Goal: Information Seeking & Learning: Learn about a topic

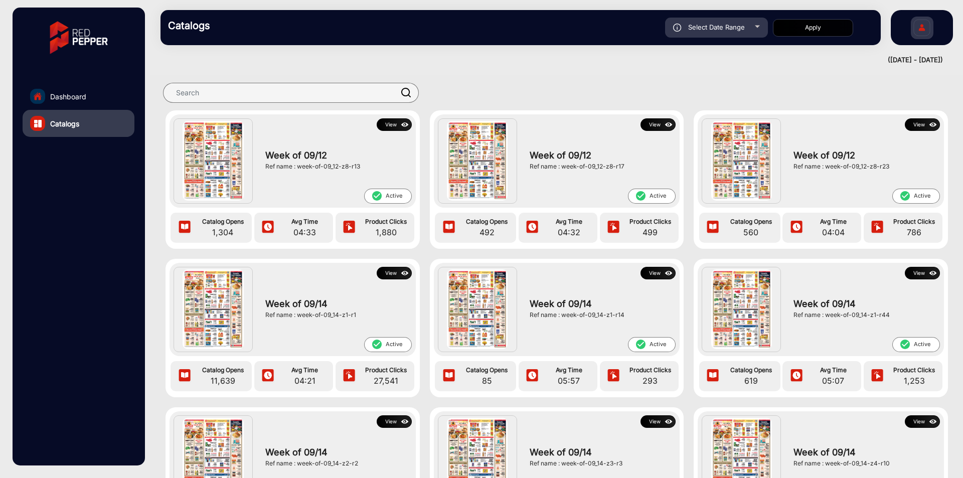
scroll to position [1228, 0]
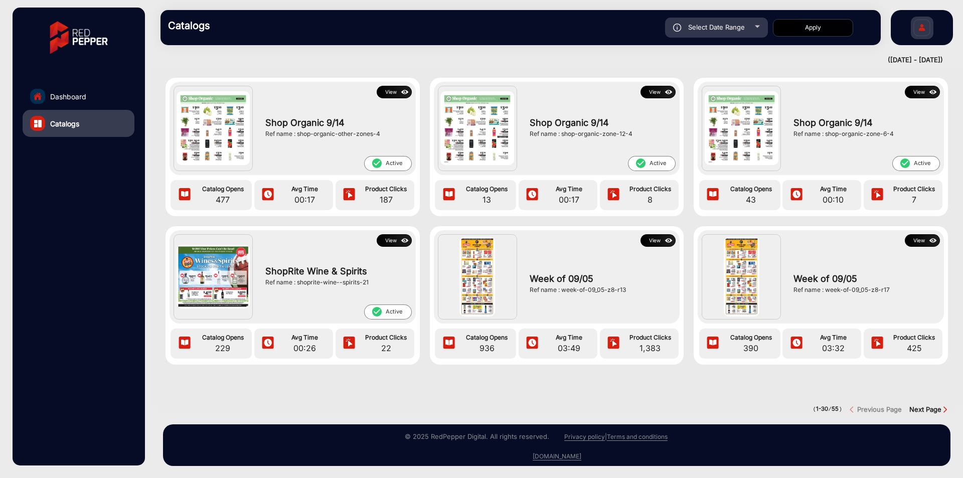
click at [750, 29] on div "Select Date Range" at bounding box center [716, 28] width 103 height 20
type input "[DATE]"
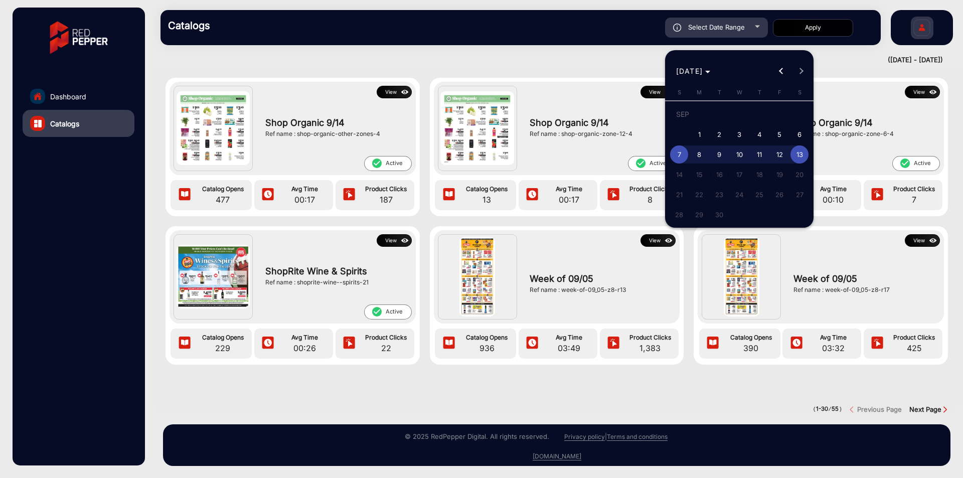
click at [699, 135] on span "1" at bounding box center [699, 134] width 18 height 18
type input "[DATE]"
click at [725, 160] on span "9" at bounding box center [719, 154] width 18 height 18
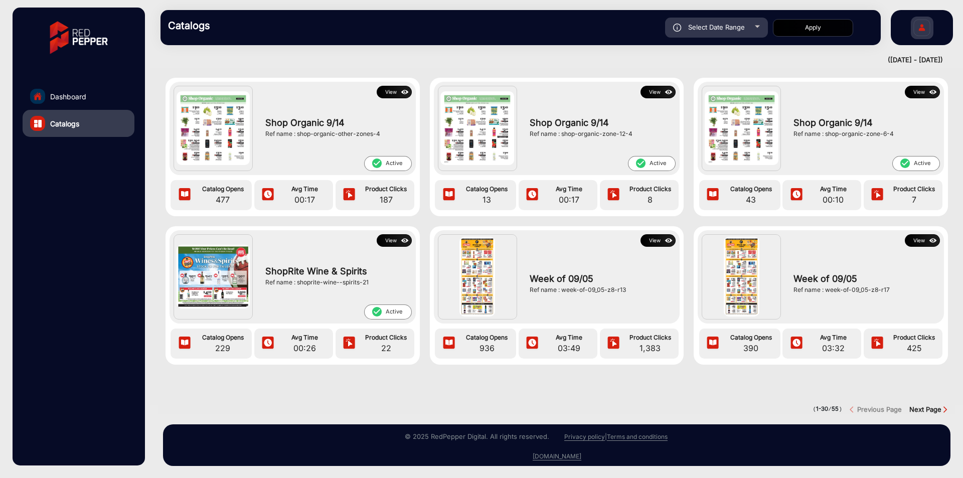
type input "[DATE]"
click at [829, 20] on button "Apply" at bounding box center [813, 28] width 80 height 18
type input "[DATE]"
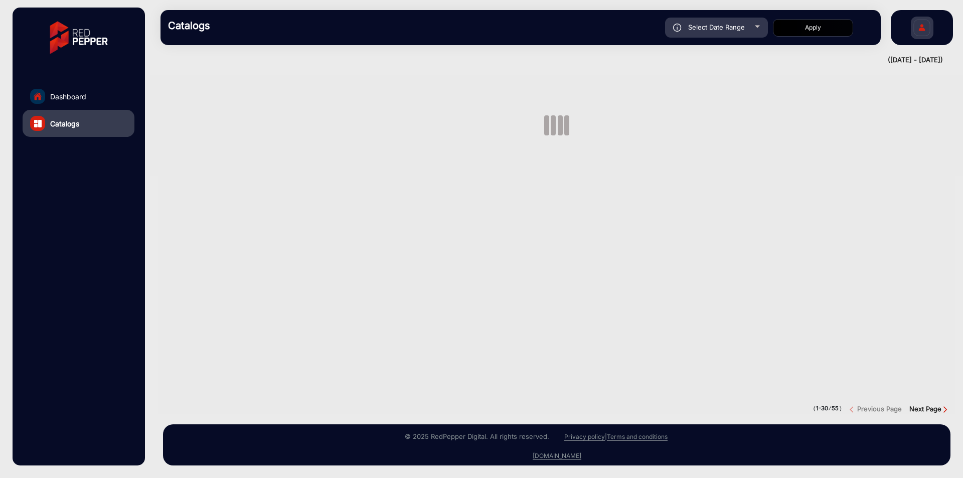
scroll to position [0, 0]
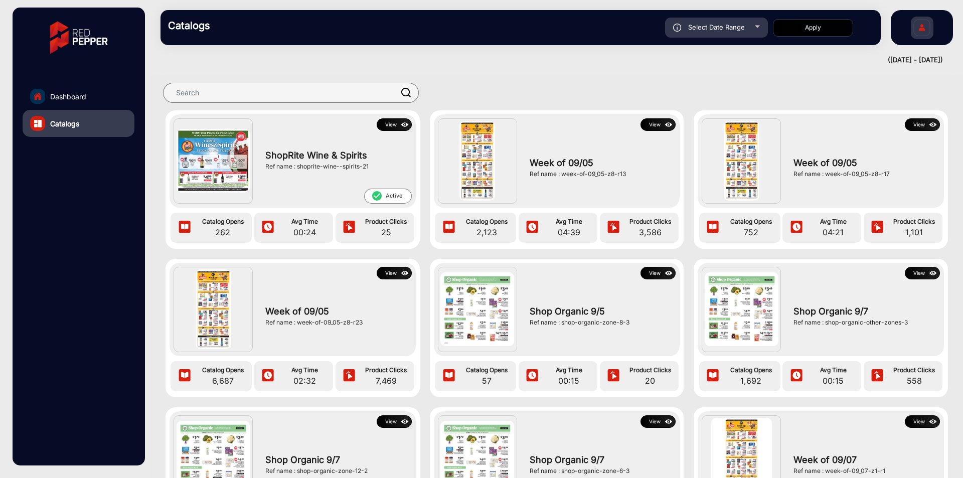
click at [388, 126] on button "View" at bounding box center [394, 124] width 35 height 13
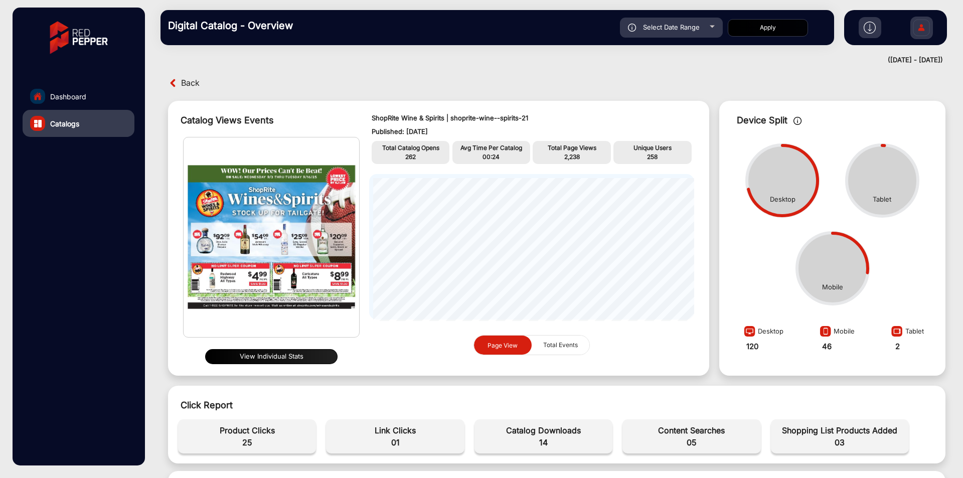
click at [541, 341] on span "Total Events" at bounding box center [560, 344] width 47 height 19
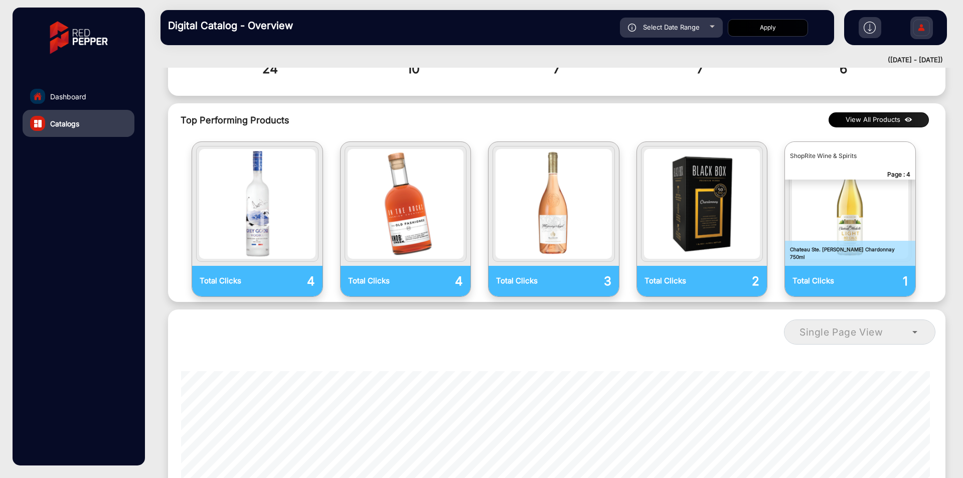
scroll to position [401, 0]
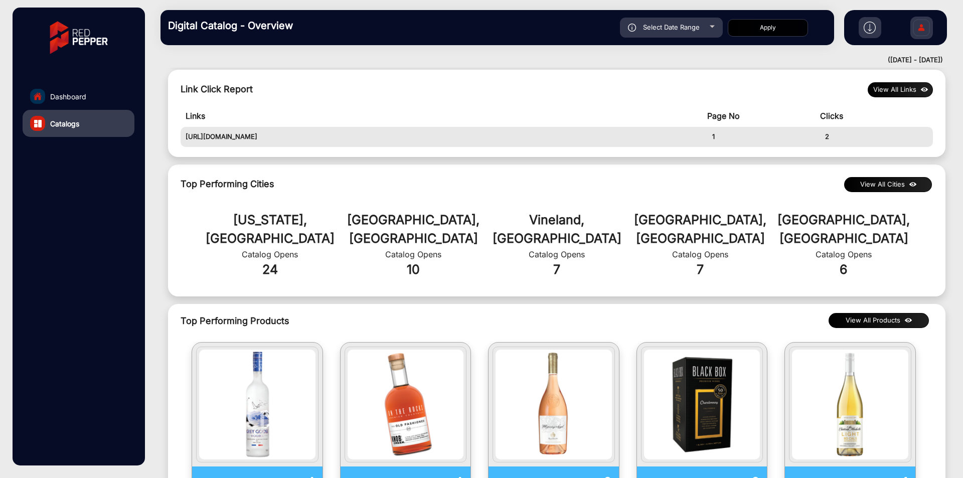
click at [909, 186] on img at bounding box center [913, 184] width 12 height 11
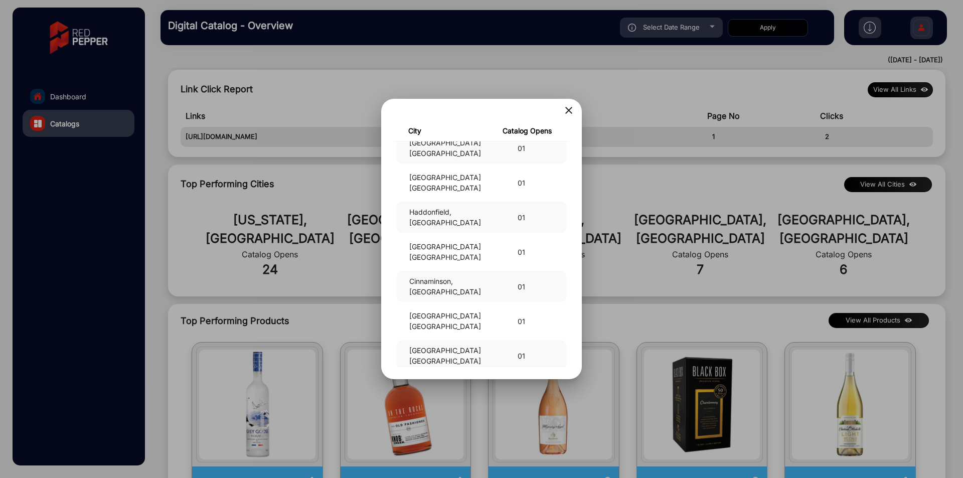
scroll to position [1907, 0]
click at [643, 322] on div at bounding box center [481, 239] width 963 height 478
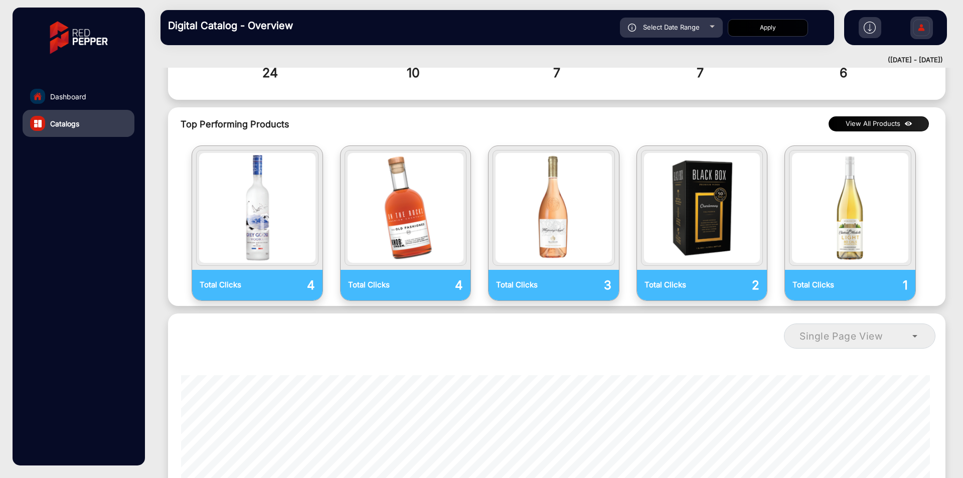
scroll to position [602, 0]
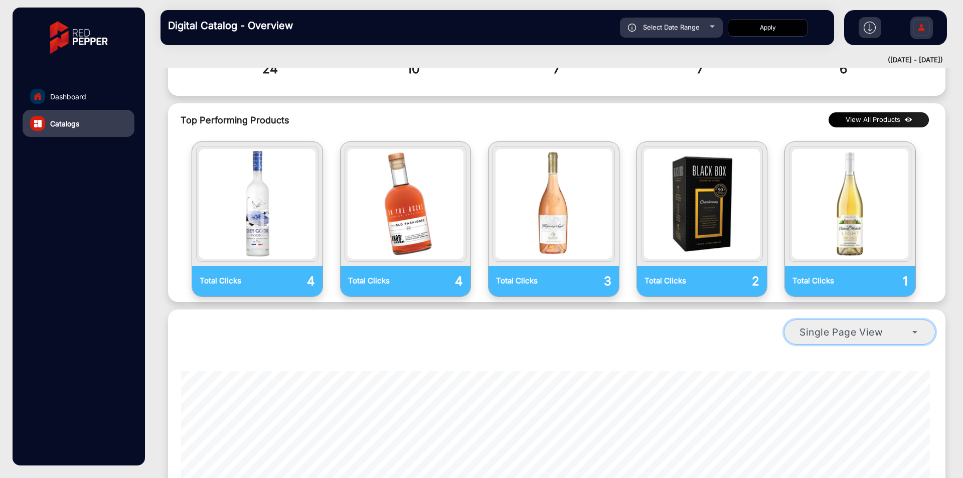
click at [910, 319] on mat-select "Single Page View" at bounding box center [859, 331] width 151 height 25
click at [906, 326] on div "Single Page View" at bounding box center [855, 332] width 113 height 12
click at [905, 326] on div "Single Page View" at bounding box center [855, 332] width 113 height 12
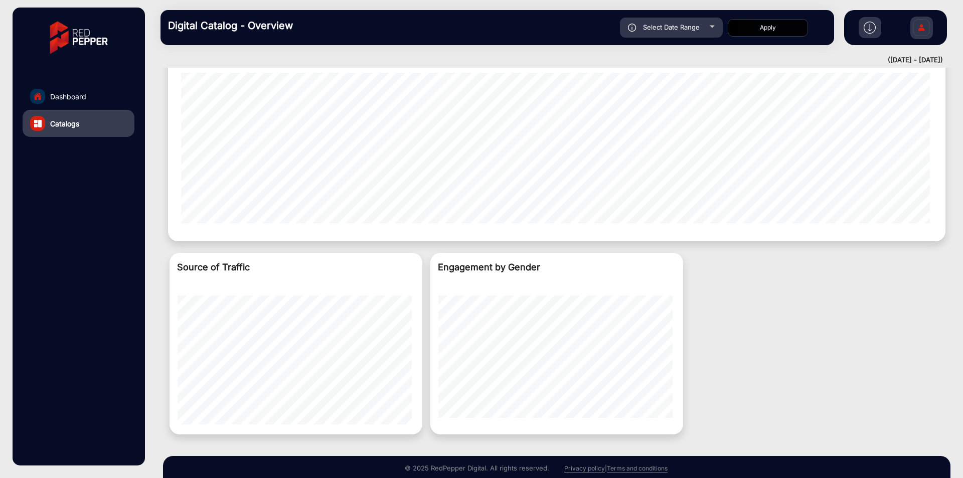
scroll to position [913, 0]
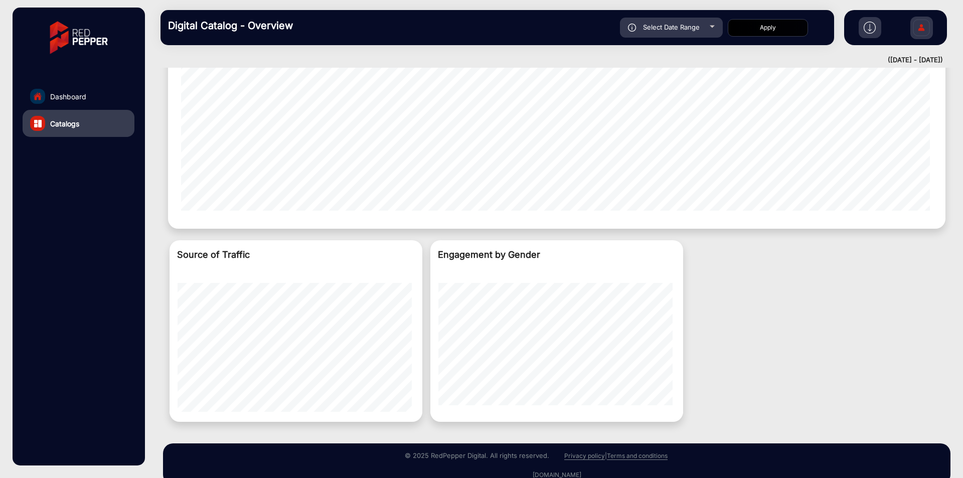
click at [647, 192] on div "single-page-view-4" at bounding box center [556, 131] width 767 height 175
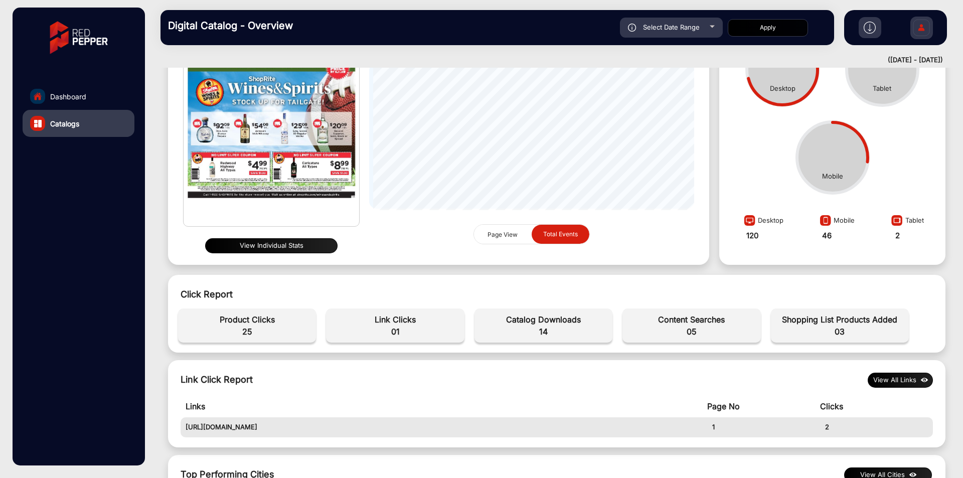
scroll to position [0, 0]
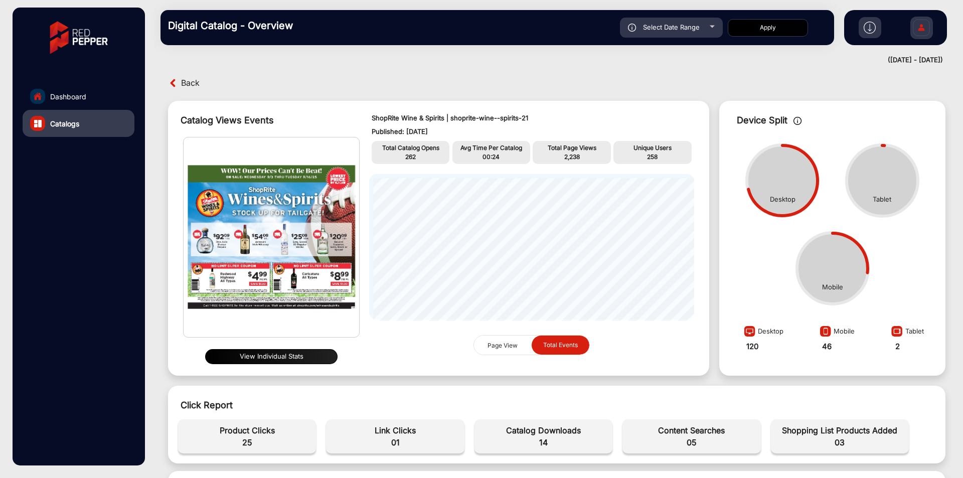
click at [301, 352] on button "View Individual Stats" at bounding box center [271, 356] width 132 height 15
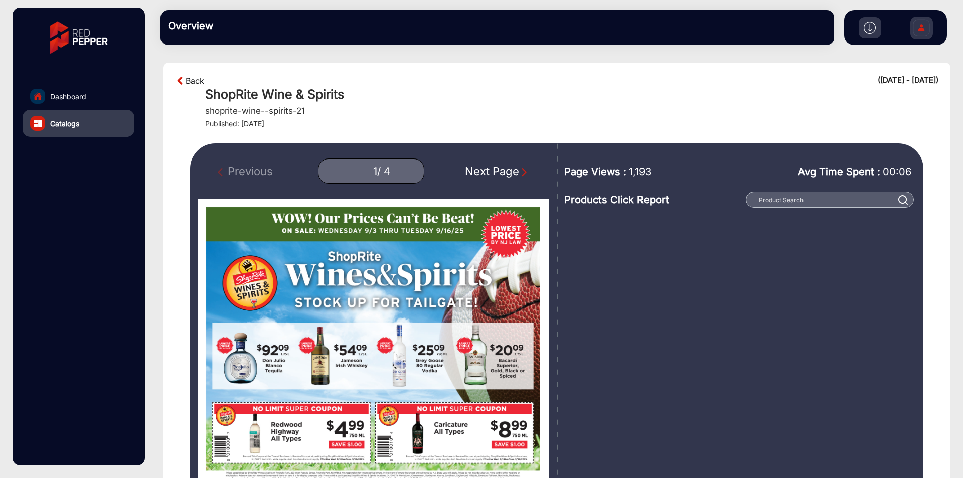
click at [191, 78] on link "Back" at bounding box center [195, 81] width 19 height 12
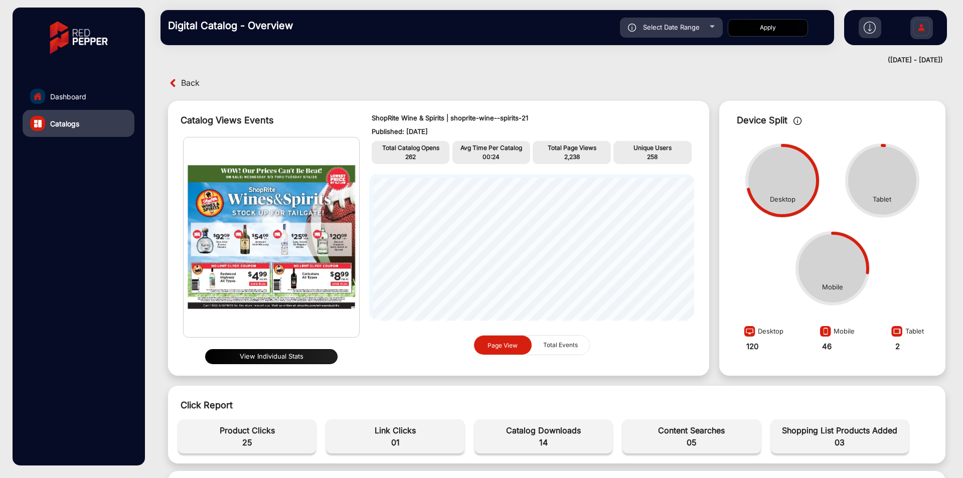
click at [186, 86] on span "Back" at bounding box center [190, 83] width 19 height 16
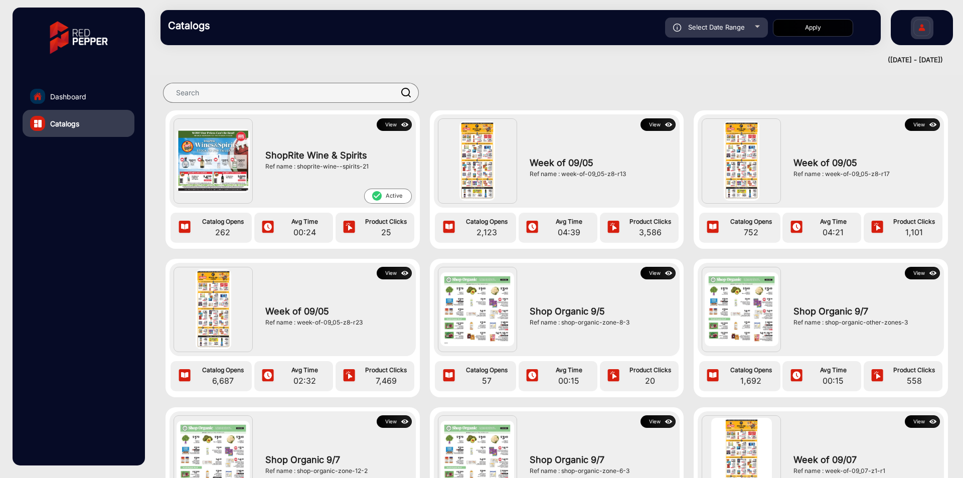
click at [654, 122] on button "View" at bounding box center [657, 124] width 35 height 13
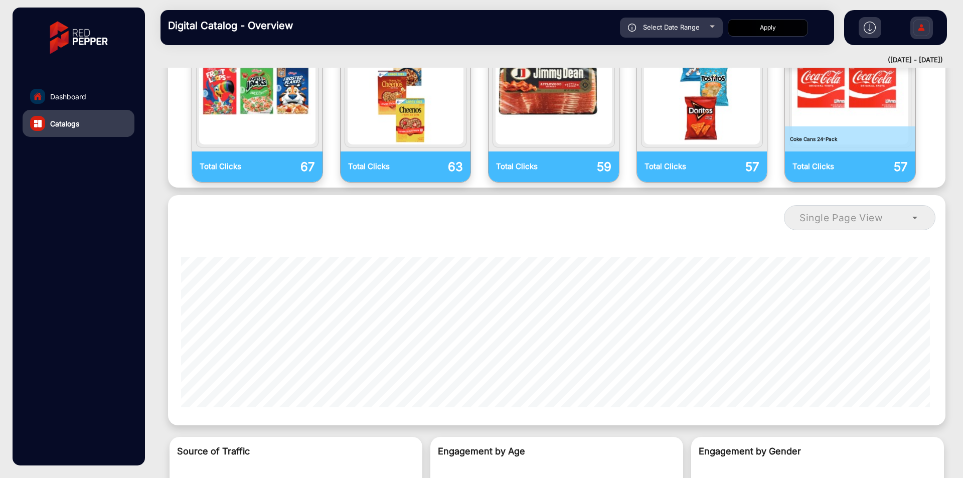
scroll to position [802, 0]
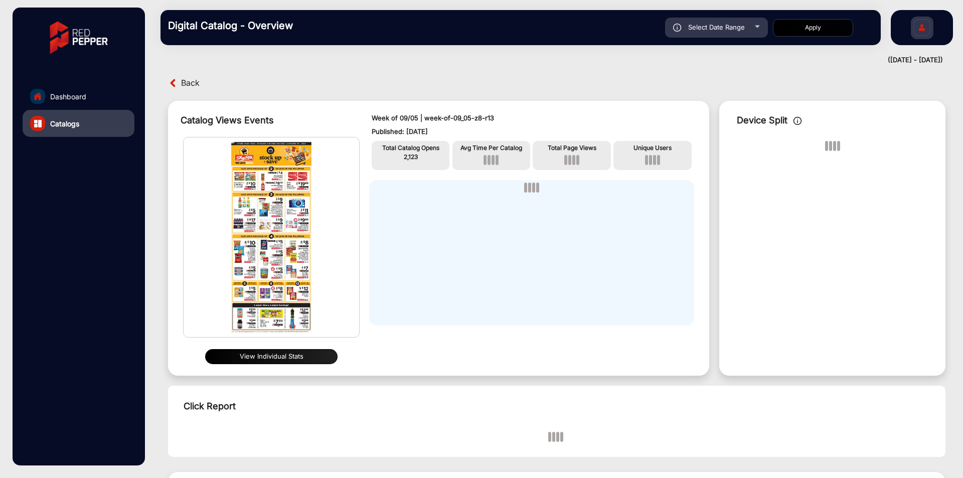
click at [929, 24] on img at bounding box center [921, 29] width 21 height 35
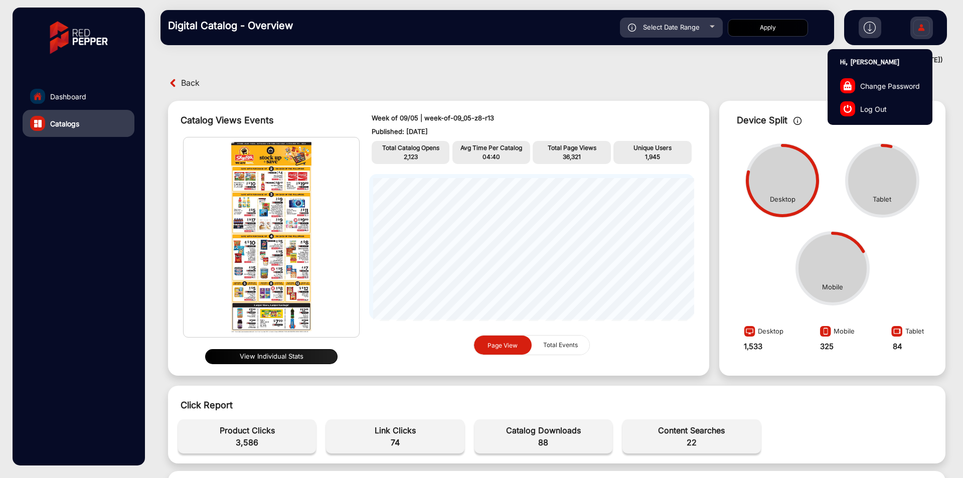
click at [933, 22] on div "falsefalse Hi, janarthanan Change Password Log Out" at bounding box center [895, 27] width 103 height 35
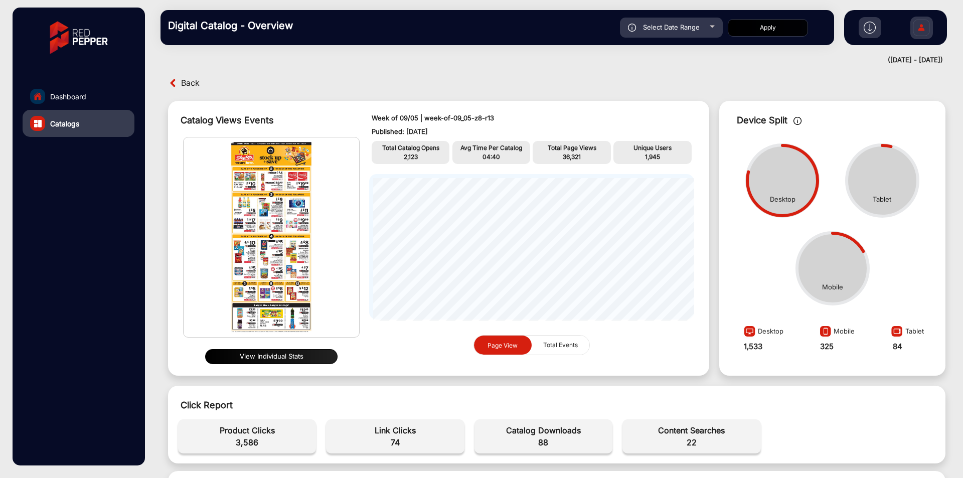
click at [929, 29] on img at bounding box center [921, 29] width 21 height 35
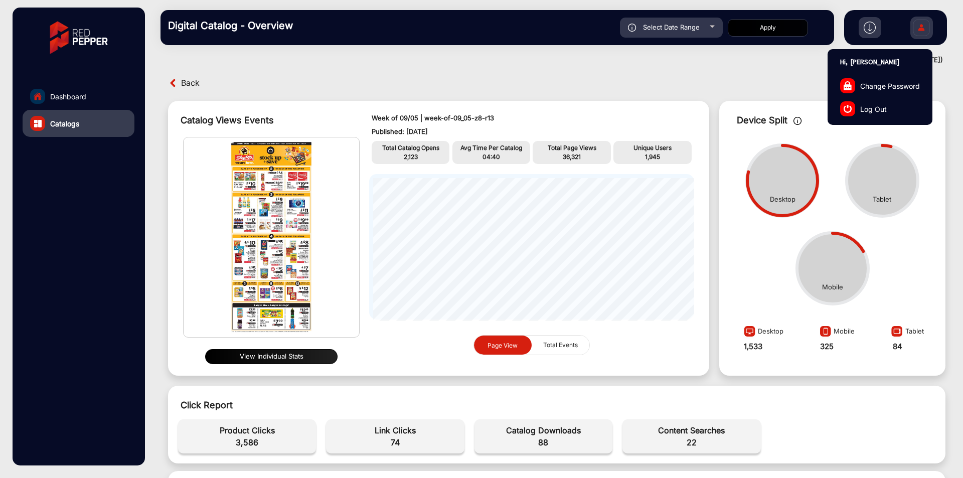
click at [929, 29] on img at bounding box center [921, 29] width 21 height 35
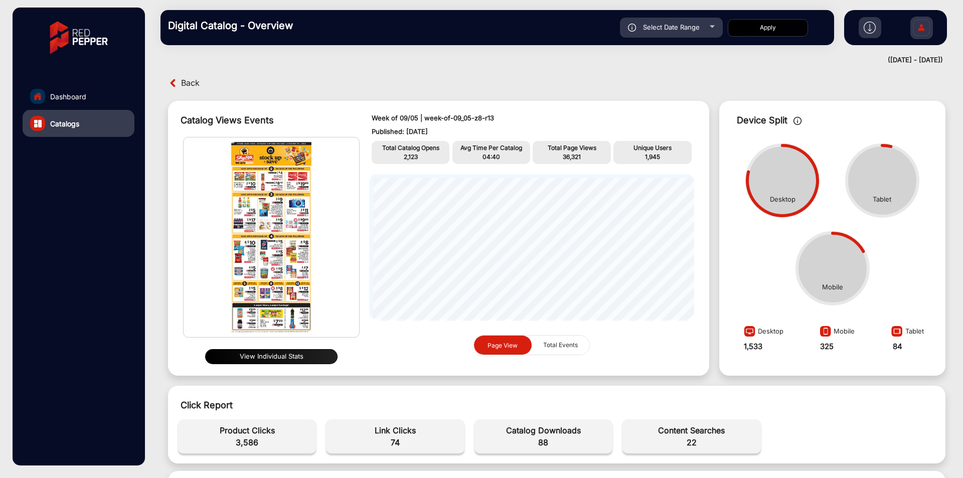
click at [929, 29] on img at bounding box center [921, 29] width 21 height 35
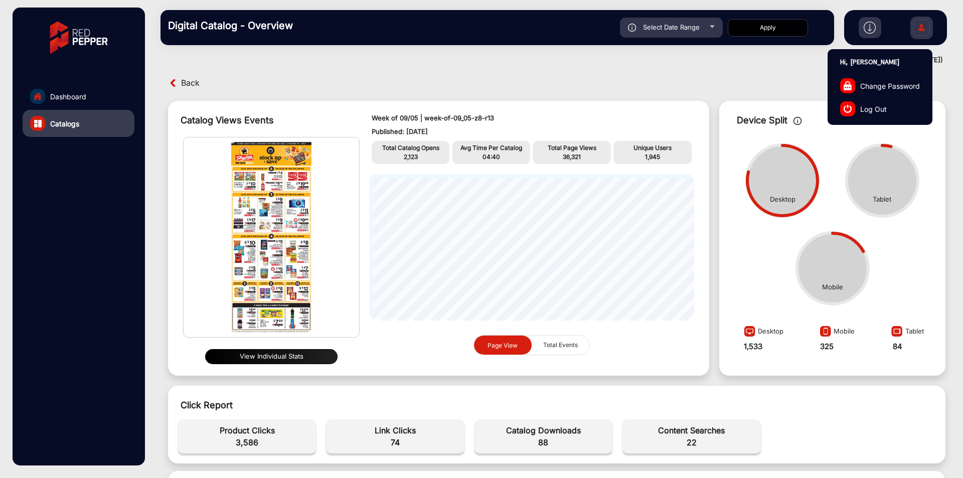
click at [929, 29] on img at bounding box center [921, 29] width 21 height 35
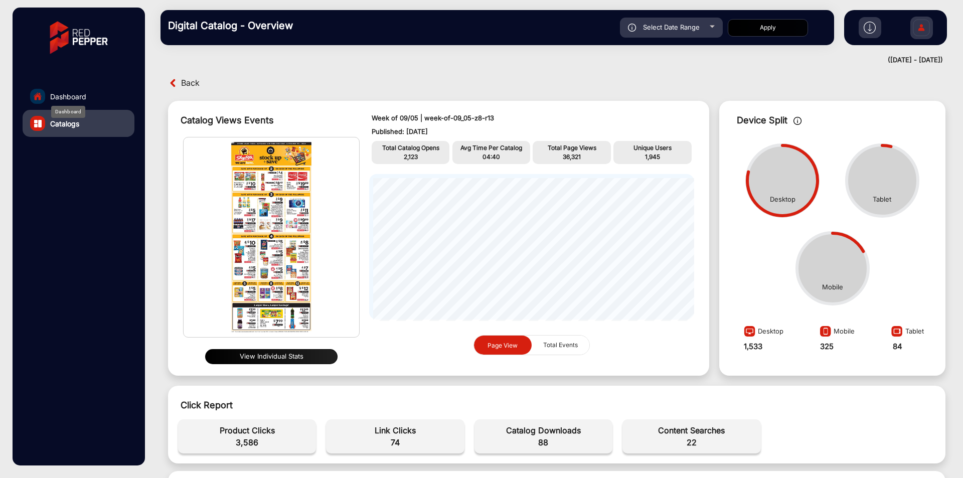
click at [72, 106] on div "Dashboard" at bounding box center [68, 112] width 34 height 12
click at [75, 106] on div "Dashboard" at bounding box center [68, 112] width 34 height 12
click at [85, 97] on span "Dashboard" at bounding box center [68, 96] width 36 height 11
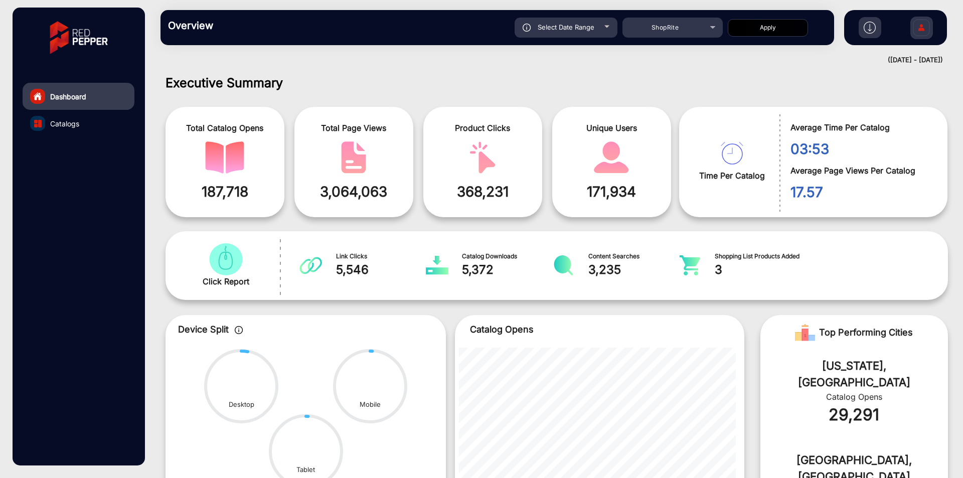
scroll to position [8, 0]
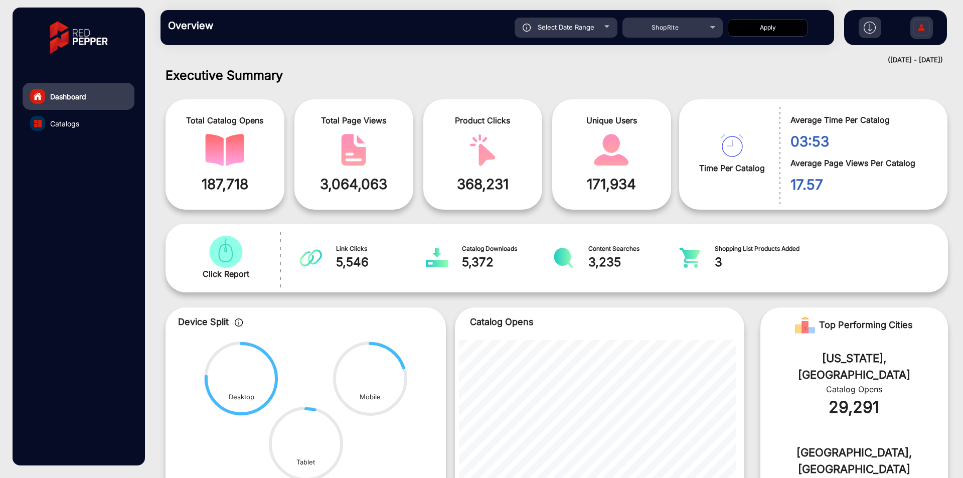
click at [928, 32] on img at bounding box center [921, 29] width 21 height 35
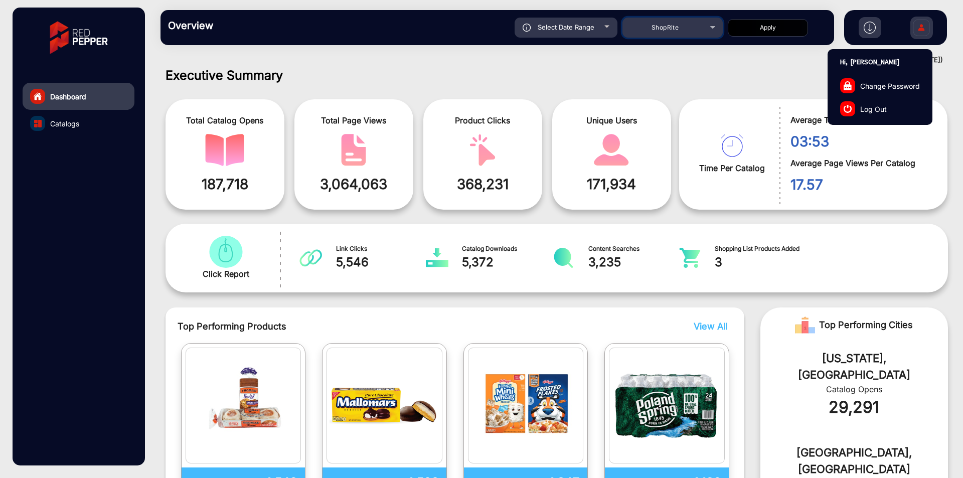
click at [666, 30] on span "ShopRite" at bounding box center [664, 28] width 27 height 8
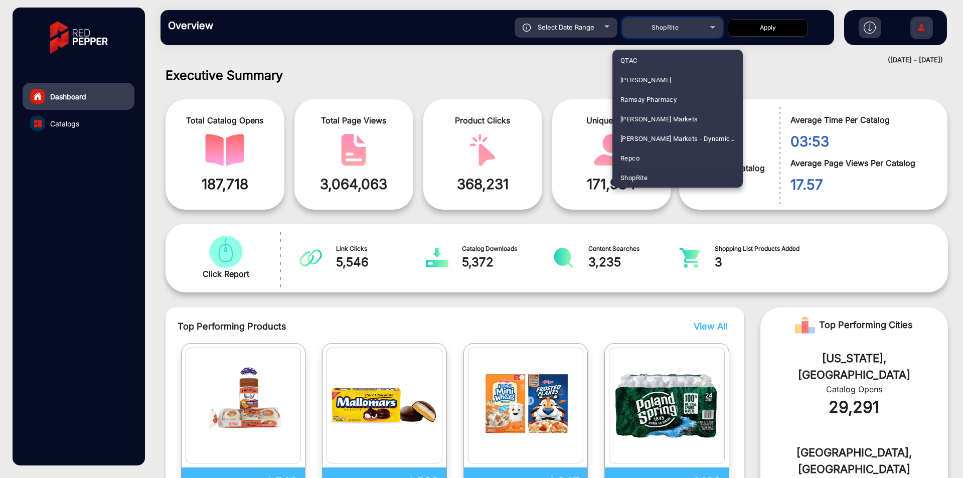
scroll to position [473, 0]
click at [638, 152] on span "Fluidra" at bounding box center [630, 157] width 21 height 20
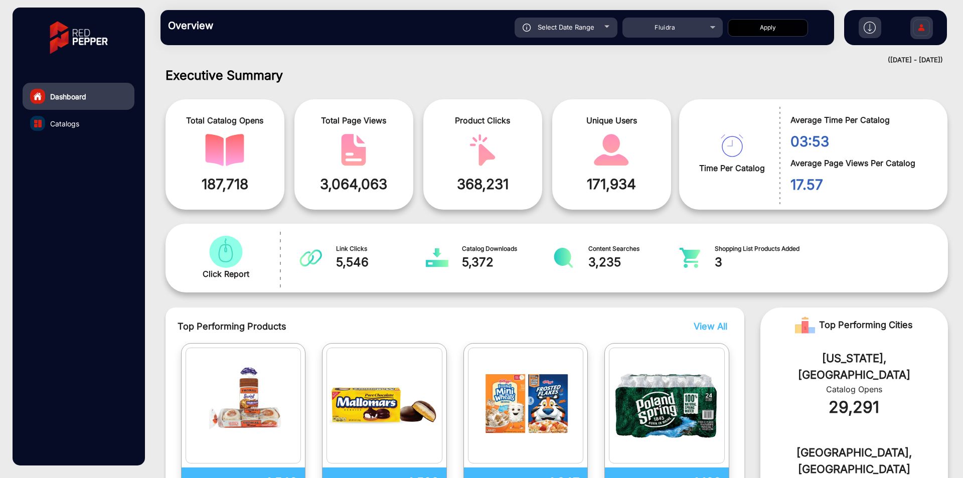
click at [595, 25] on div "Select Date Range" at bounding box center [566, 28] width 103 height 20
type input "[DATE]"
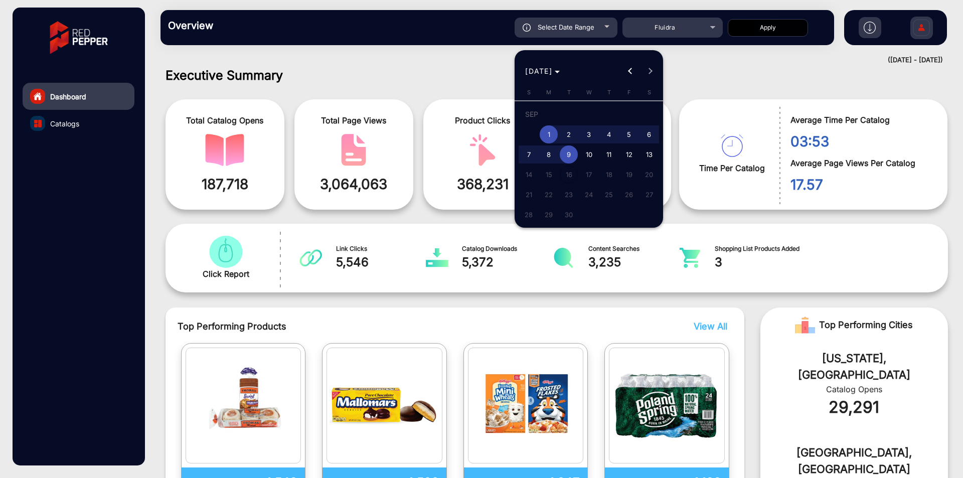
click at [542, 120] on td "SEP" at bounding box center [589, 114] width 140 height 20
click at [568, 147] on span "9" at bounding box center [569, 154] width 18 height 18
type input "[DATE]"
click at [553, 136] on span "1" at bounding box center [549, 134] width 18 height 18
type input "[DATE]"
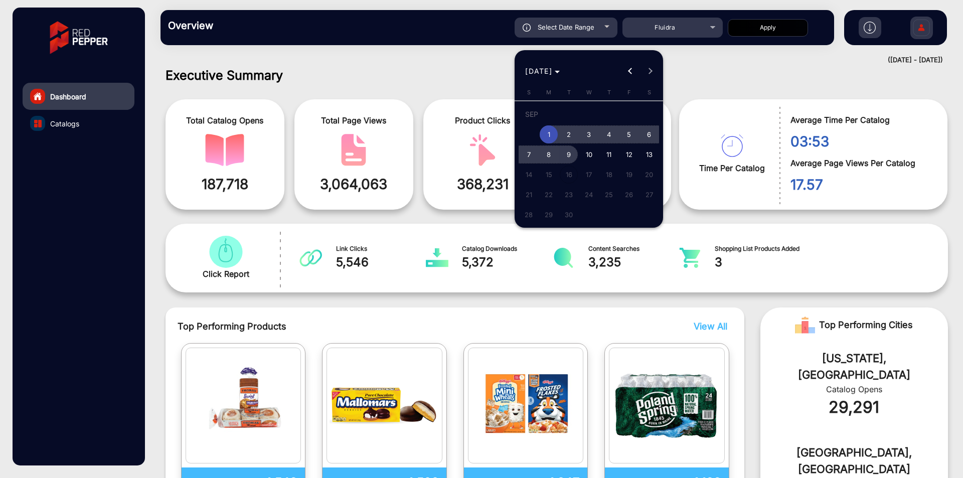
click at [566, 153] on span "9" at bounding box center [569, 154] width 18 height 18
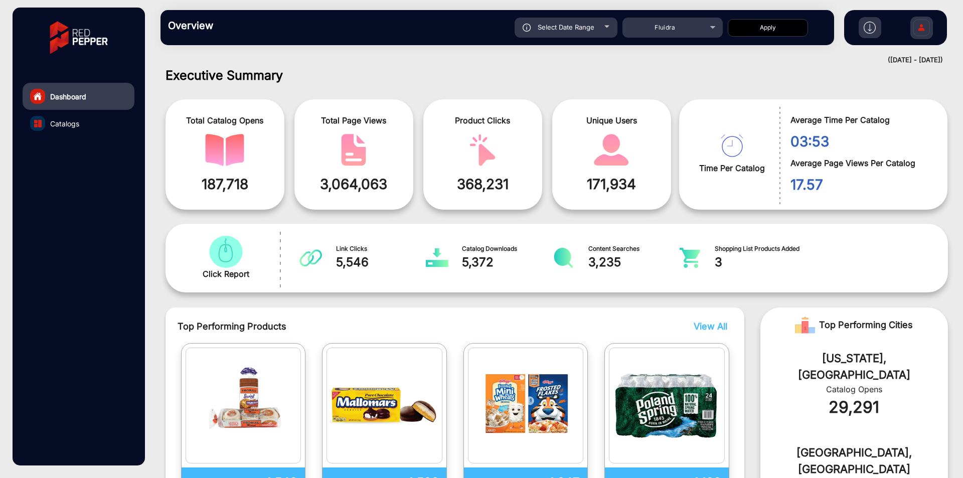
type input "[DATE]"
click at [793, 25] on button "Apply" at bounding box center [768, 28] width 80 height 18
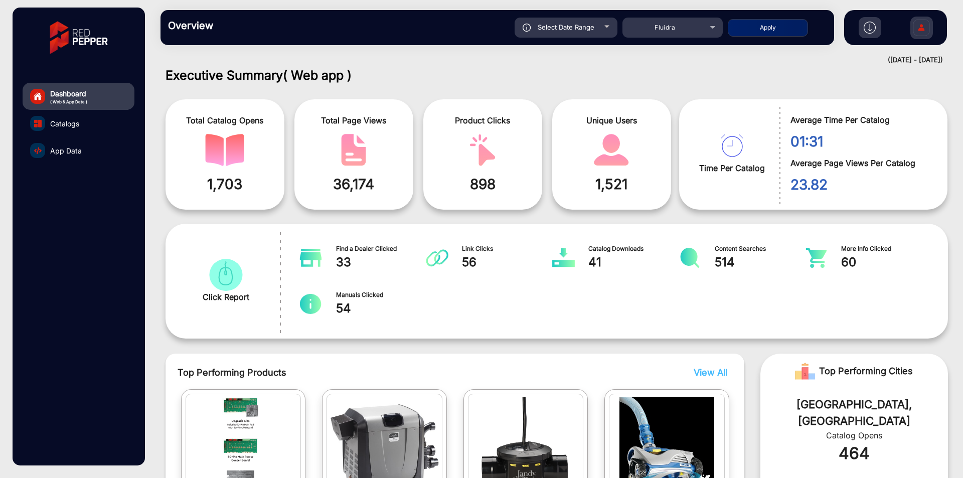
click at [658, 43] on div "Overview Reports Understand what makes your customers tick and learn how they a…" at bounding box center [496, 27] width 673 height 35
click at [563, 20] on div "Select Date Range" at bounding box center [566, 28] width 103 height 20
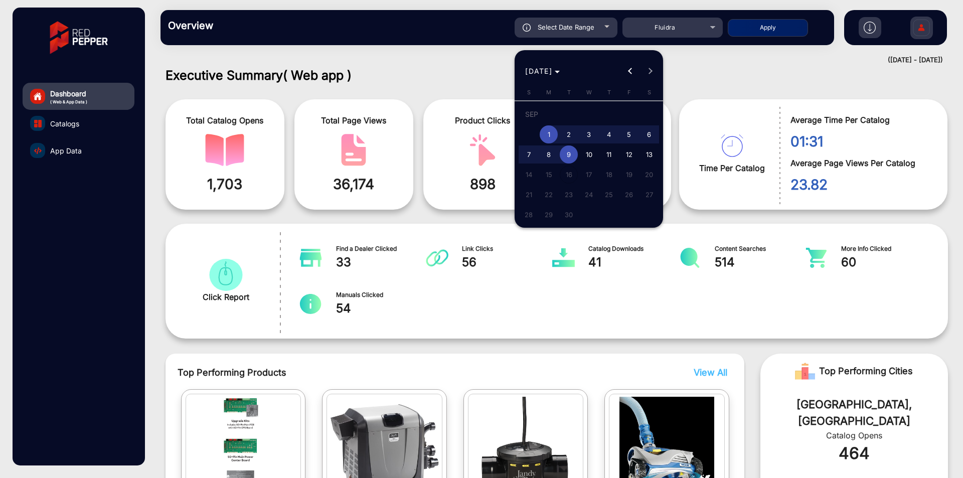
click at [808, 114] on div at bounding box center [481, 239] width 963 height 478
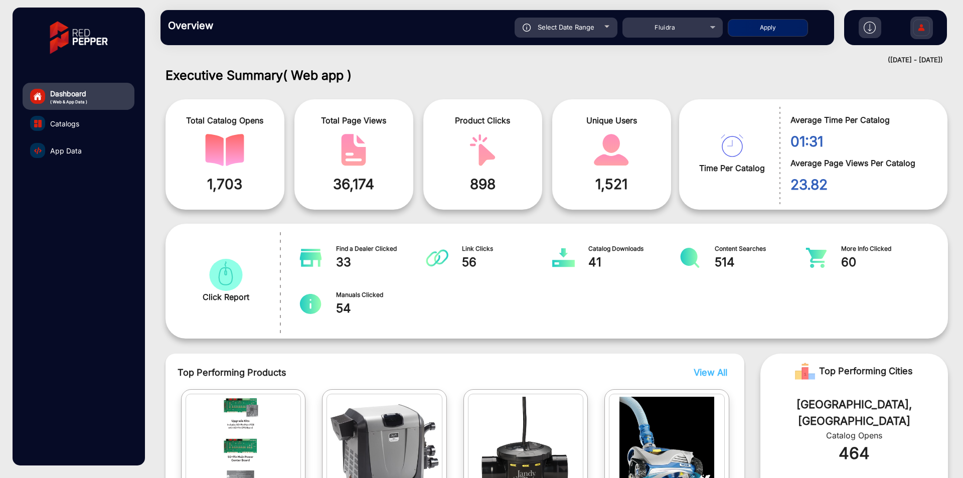
scroll to position [0, 0]
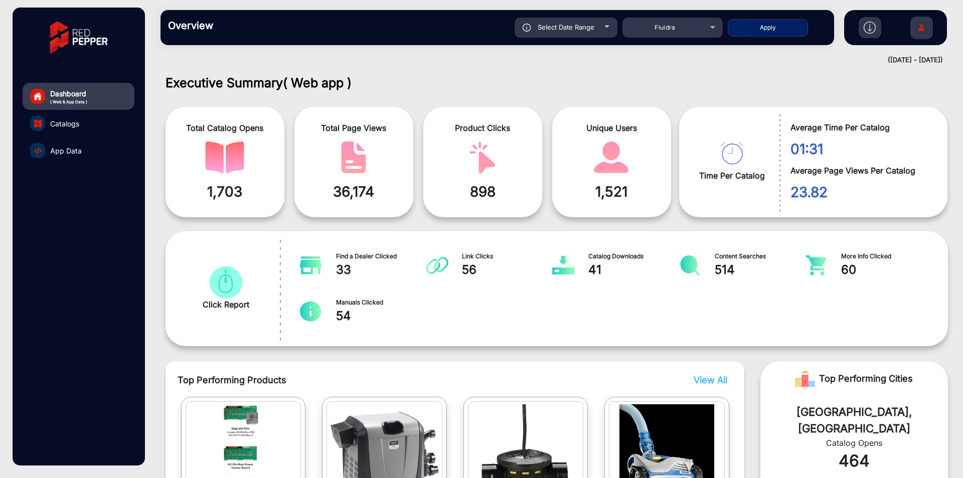
click at [211, 183] on span "1,703" at bounding box center [225, 191] width 104 height 21
click at [342, 195] on span "36,174" at bounding box center [354, 191] width 104 height 21
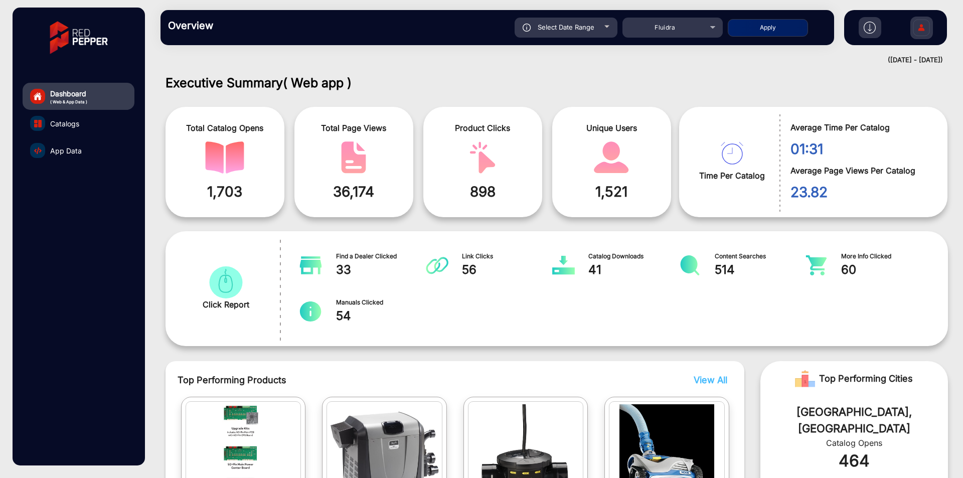
click at [481, 203] on div "Product Clicks 898" at bounding box center [482, 162] width 119 height 110
click at [618, 195] on span "1,521" at bounding box center [612, 191] width 104 height 21
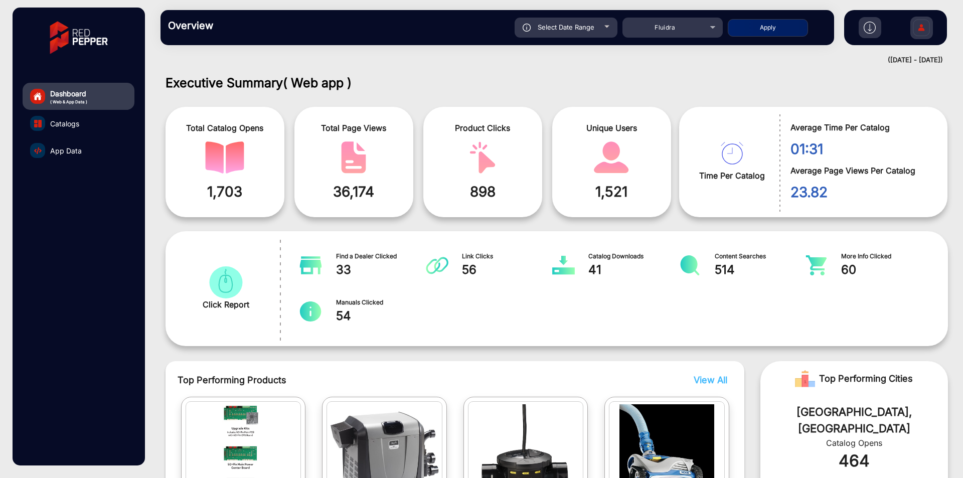
click at [775, 214] on div "Time Per Catalog Average Time Per Catalog 01:31 Average Page Views Per Catalog …" at bounding box center [813, 162] width 268 height 110
click at [811, 181] on div "23.82" at bounding box center [855, 190] width 153 height 26
click at [810, 188] on span "23.82" at bounding box center [861, 192] width 142 height 21
click at [806, 153] on span "01:31" at bounding box center [861, 148] width 142 height 21
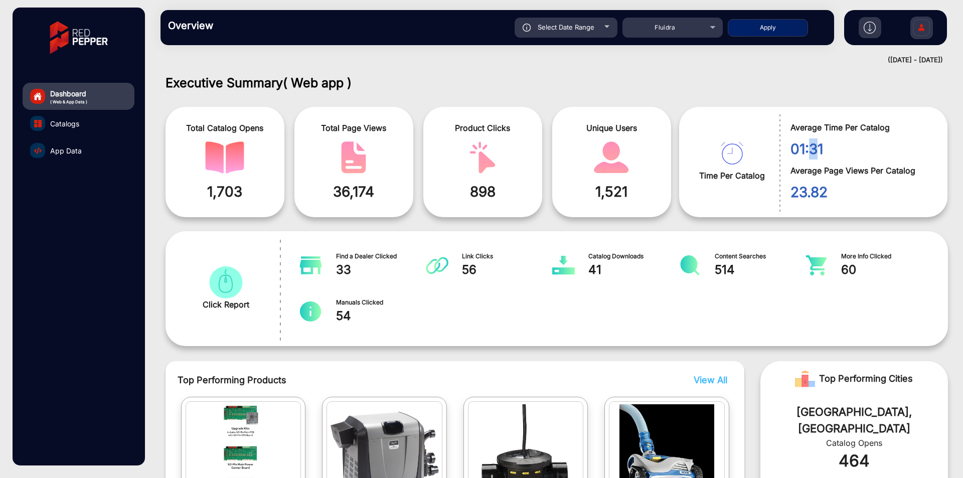
click at [806, 153] on span "01:31" at bounding box center [861, 148] width 142 height 21
click at [343, 275] on span "33" at bounding box center [381, 270] width 91 height 18
click at [336, 324] on span "54" at bounding box center [381, 316] width 91 height 18
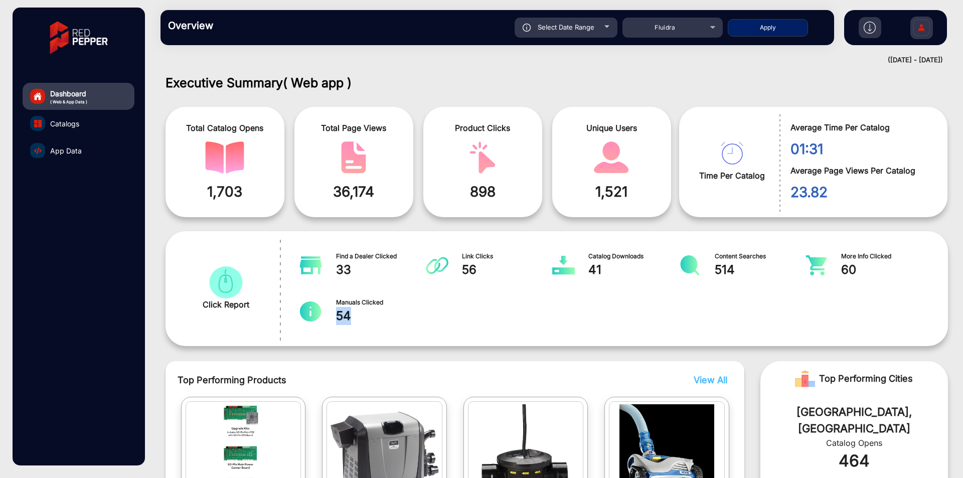
click at [336, 324] on span "54" at bounding box center [381, 316] width 91 height 18
click at [489, 294] on div "Find a Dealer Clicked 33 Link Clicks 56 Catalog Downloads 41 Content Searches 5…" at bounding box center [611, 288] width 637 height 85
click at [709, 384] on span "View All" at bounding box center [711, 380] width 34 height 11
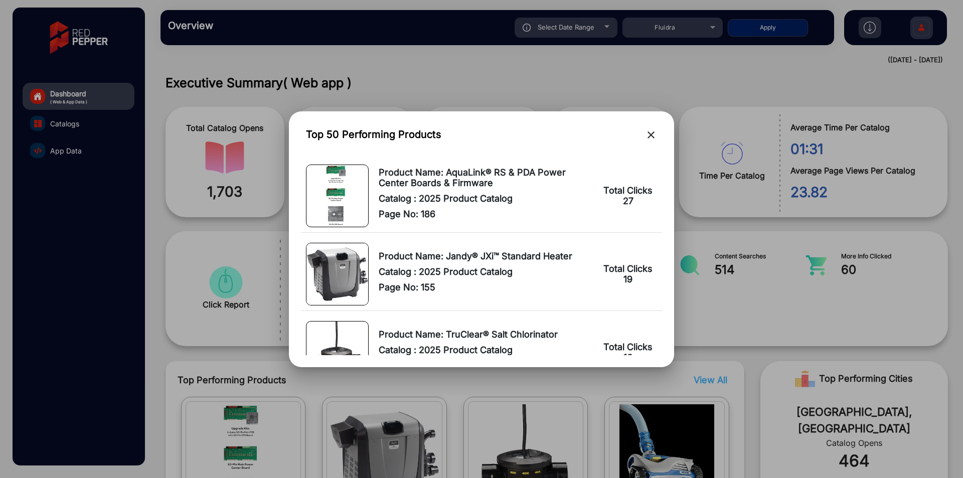
click at [888, 110] on div at bounding box center [481, 239] width 963 height 478
